Goal: Task Accomplishment & Management: Use online tool/utility

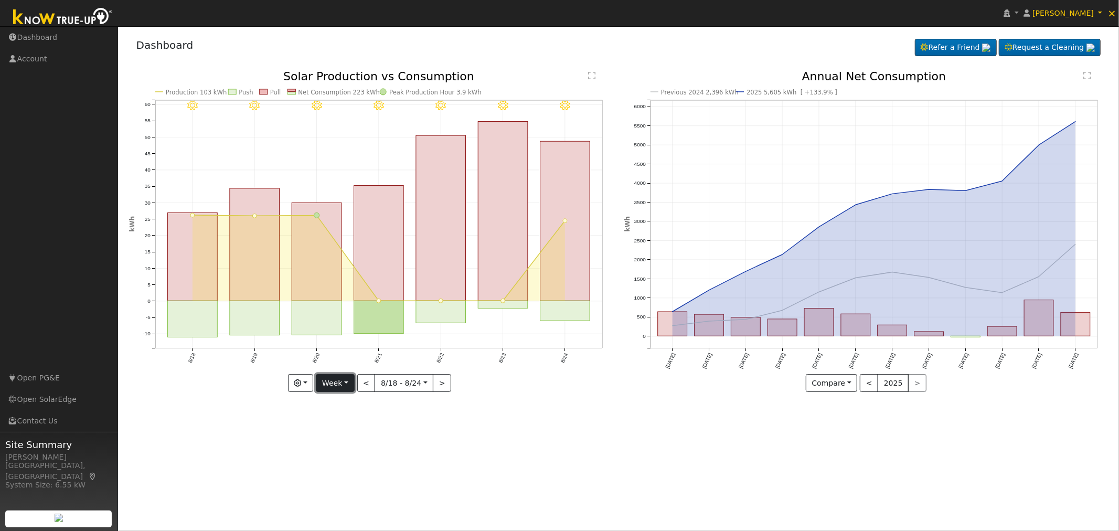
click at [347, 387] on button "Week" at bounding box center [335, 383] width 38 height 18
click at [348, 460] on link "Custom" at bounding box center [352, 463] width 73 height 15
click at [469, 381] on button "day" at bounding box center [461, 383] width 33 height 18
drag, startPoint x: 469, startPoint y: 434, endPoint x: 385, endPoint y: 416, distance: 85.4
click at [468, 434] on link "Month" at bounding box center [482, 434] width 73 height 15
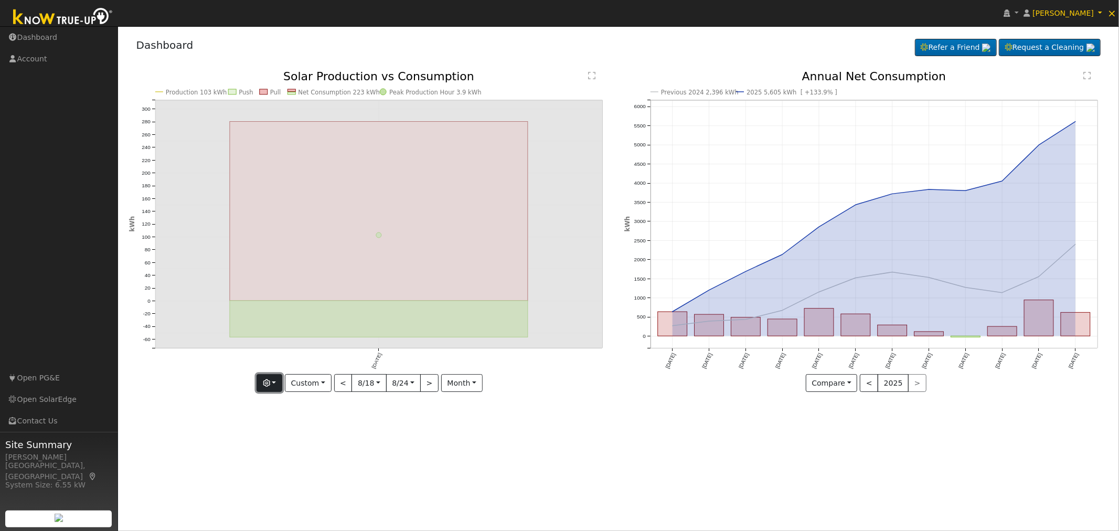
click at [277, 381] on button "button" at bounding box center [270, 383] width 26 height 18
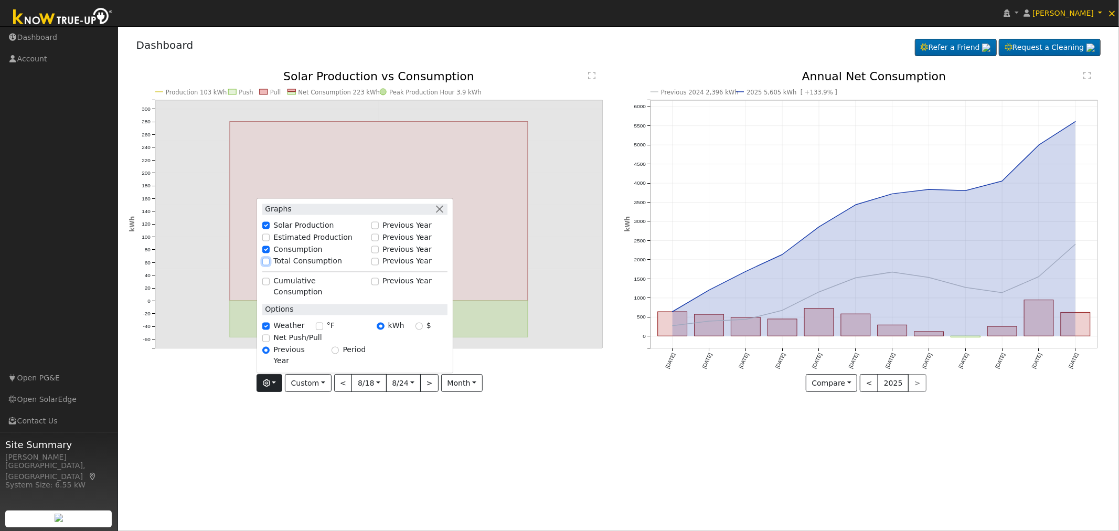
click at [270, 265] on input "Total Consumption" at bounding box center [265, 261] width 7 height 7
checkbox input "true"
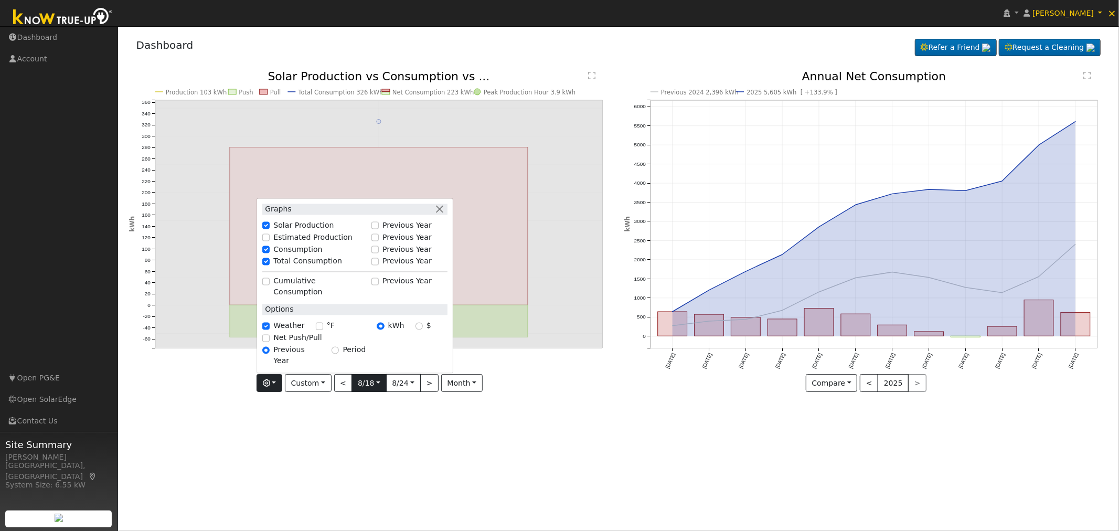
click at [380, 384] on input "[DATE]" at bounding box center [369, 383] width 34 height 17
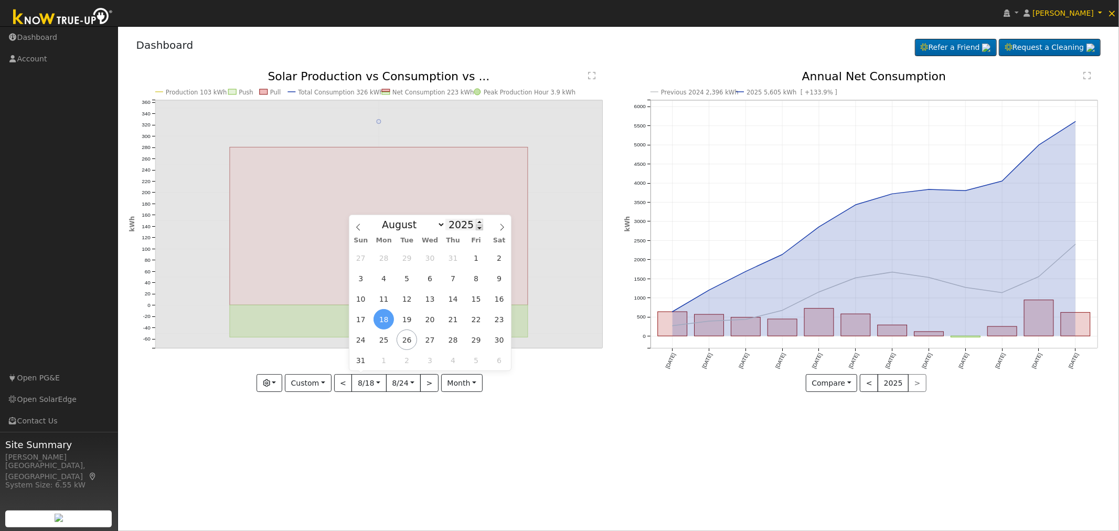
click at [476, 227] on span at bounding box center [479, 228] width 7 height 6
type input "2024"
click at [363, 342] on span "25" at bounding box center [360, 339] width 20 height 20
type input "2024-08-25"
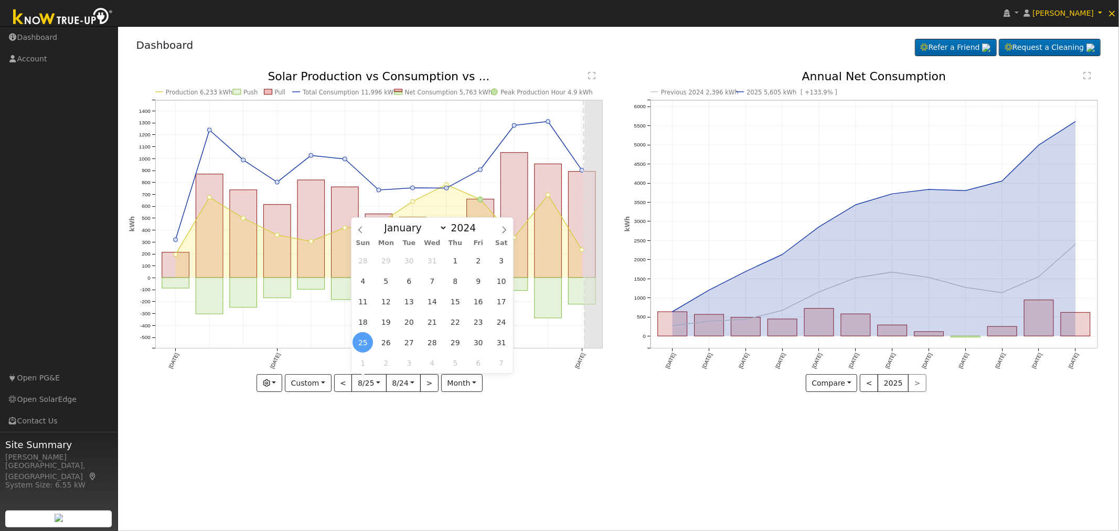
click at [432, 455] on div "User Profile First name Last name Email Email Notifications No Emails No Emails…" at bounding box center [618, 278] width 1001 height 505
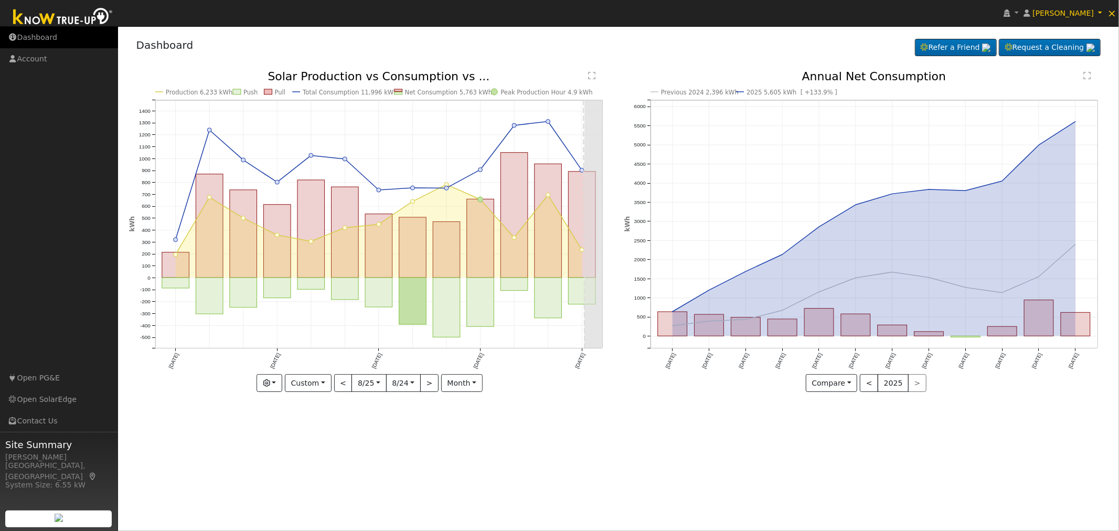
click at [47, 37] on link "Dashboard" at bounding box center [59, 38] width 118 height 22
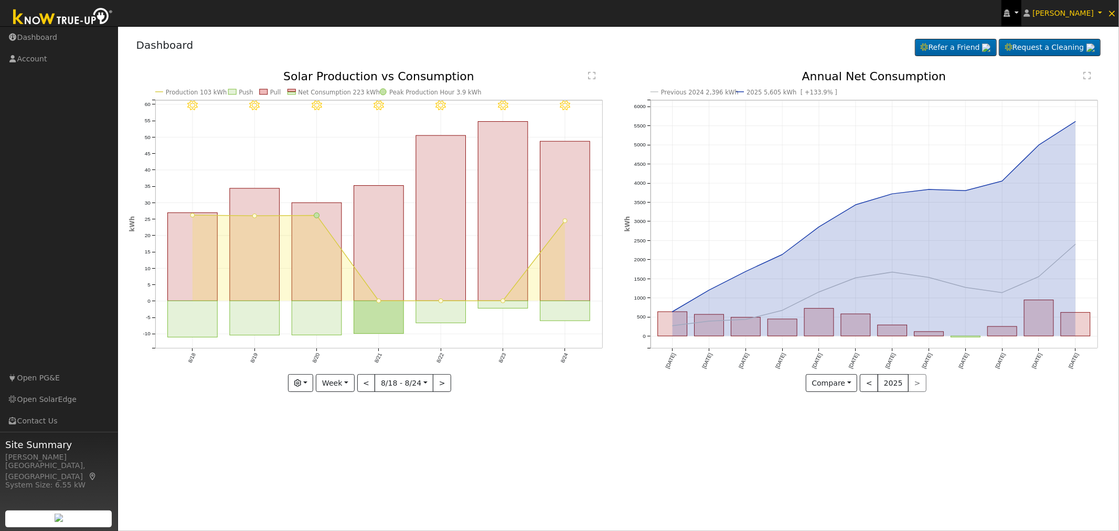
click at [1021, 12] on link at bounding box center [1012, 13] width 20 height 26
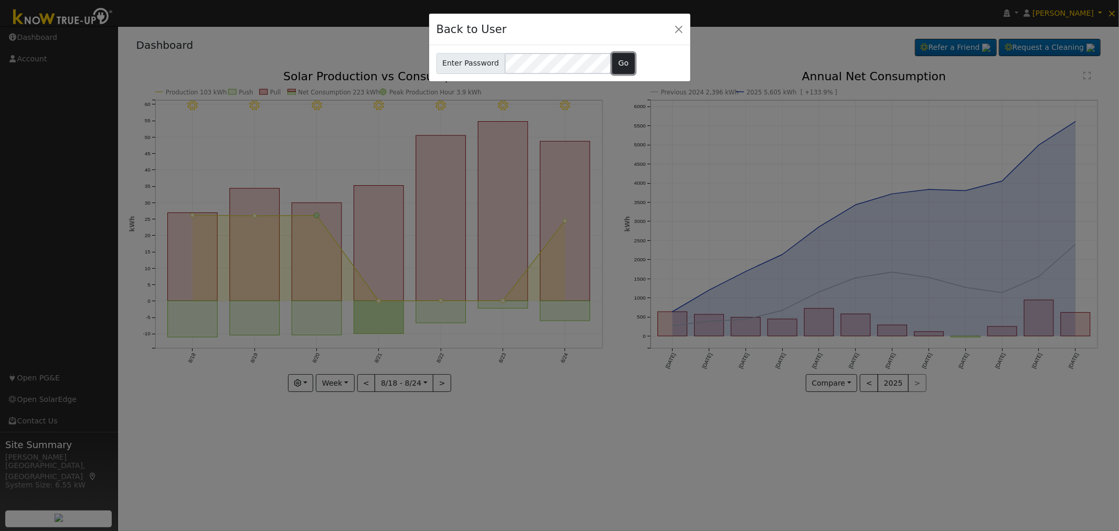
click at [621, 67] on button "Go" at bounding box center [623, 63] width 23 height 21
